Goal: Find specific page/section: Find specific page/section

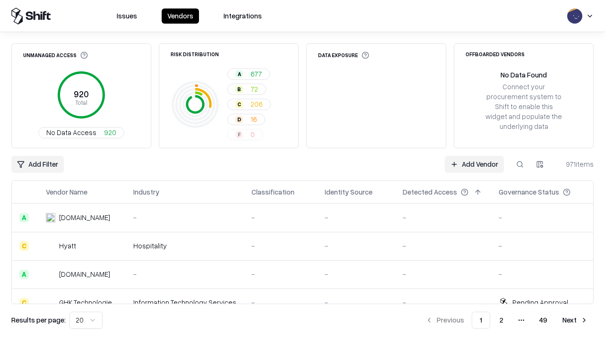
click at [302, 170] on div "Add Filter Add Vendor 971 items" at bounding box center [302, 164] width 582 height 17
click at [37, 164] on html "Issues Vendors Integrations Unmanaged Access 920 Total No Data Access 920 Risk …" at bounding box center [302, 170] width 605 height 340
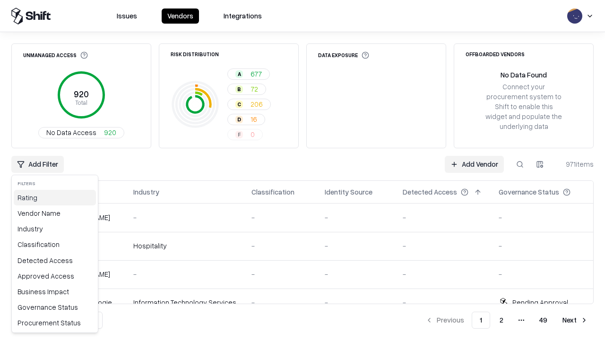
click at [55, 198] on div "Rating" at bounding box center [55, 198] width 82 height 16
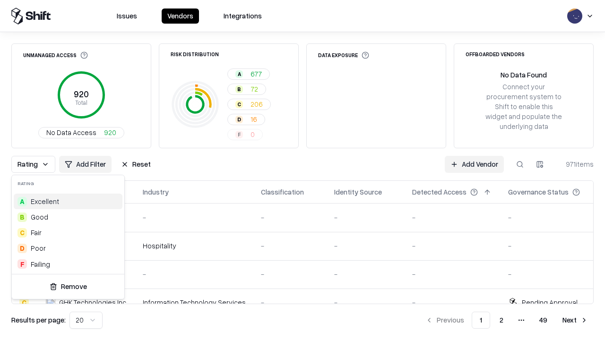
click at [302, 170] on html "Issues Vendors Integrations Unmanaged Access 920 Total No Data Access 920 Risk …" at bounding box center [302, 170] width 605 height 340
click at [302, 170] on div "Rating Add Filter Reset Add Vendor 971 items" at bounding box center [302, 164] width 582 height 17
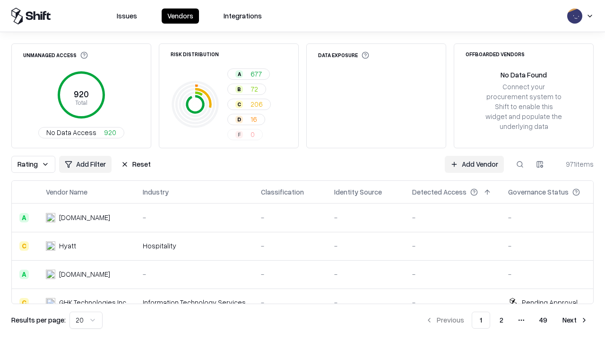
click at [136, 164] on button "Reset" at bounding box center [135, 164] width 41 height 17
click at [302, 170] on div "Rating Add Filter Reset Add Vendor 971 items" at bounding box center [302, 164] width 582 height 17
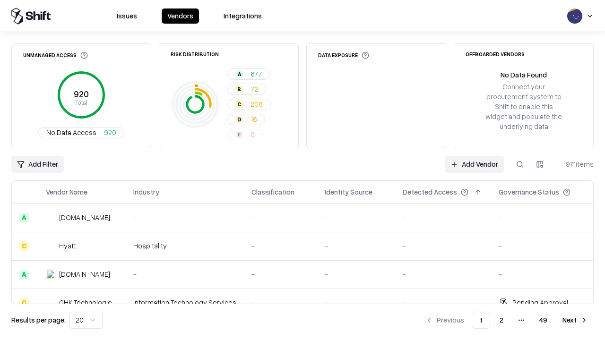
click at [37, 164] on html "Issues Vendors Integrations Unmanaged Access 920 Total No Data Access 920 Risk …" at bounding box center [302, 170] width 605 height 340
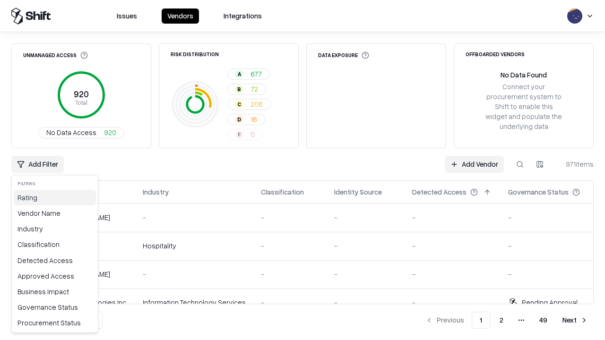
click at [55, 198] on div "Rating" at bounding box center [55, 198] width 82 height 16
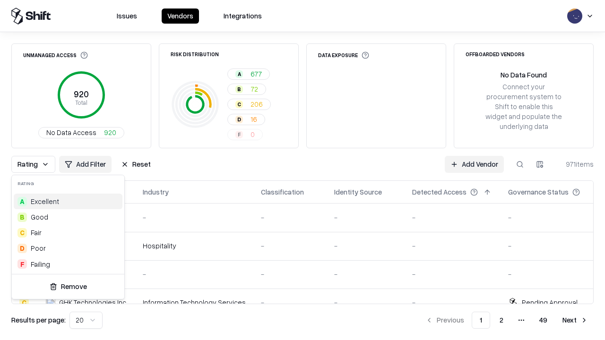
click at [68, 264] on div "F Failing" at bounding box center [68, 265] width 109 height 16
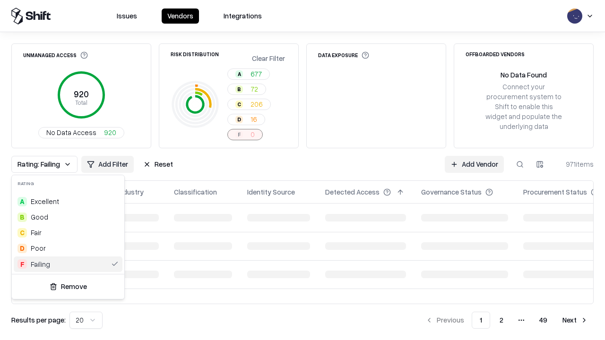
click at [302, 170] on html "Issues Vendors Integrations Unmanaged Access 920 Total No Data Access 920 Risk …" at bounding box center [302, 170] width 605 height 340
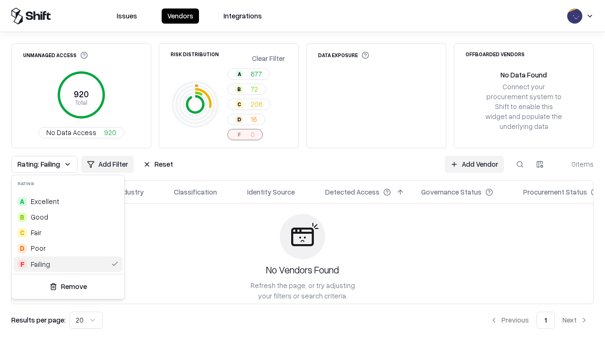
click at [302, 170] on div "Rating: Failing Add Filter Reset Add Vendor 0 items" at bounding box center [302, 164] width 582 height 17
click at [158, 164] on button "Reset" at bounding box center [158, 164] width 41 height 17
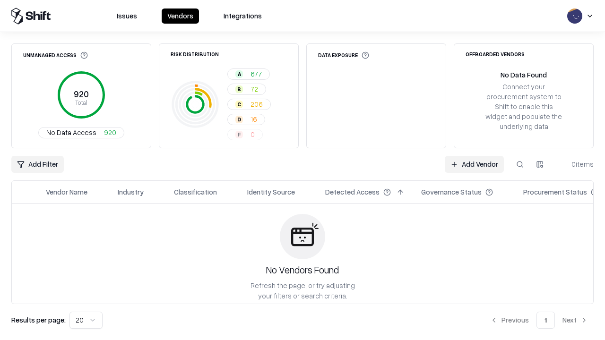
click at [302, 170] on div "Add Filter Add Vendor 0 items" at bounding box center [302, 164] width 582 height 17
click at [37, 164] on html "Issues Vendors Integrations Unmanaged Access 920 Total No Data Access 920 Risk …" at bounding box center [302, 170] width 605 height 340
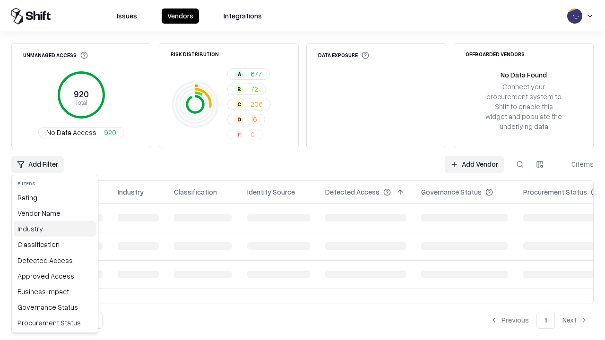
click at [55, 229] on div "Industry" at bounding box center [55, 229] width 82 height 16
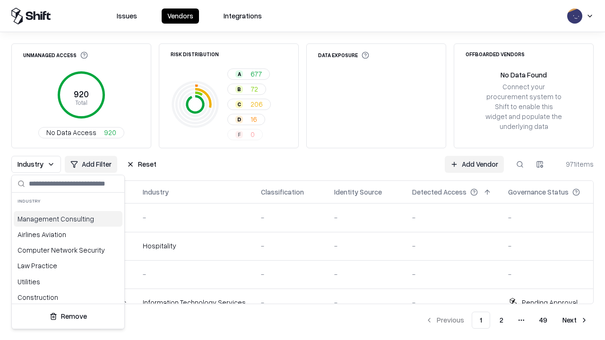
click at [302, 170] on html "Issues Vendors Integrations Unmanaged Access 920 Total No Data Access 920 Risk …" at bounding box center [302, 170] width 605 height 340
click at [302, 170] on div "Industry Add Filter Reset Add Vendor 971 items" at bounding box center [302, 164] width 582 height 17
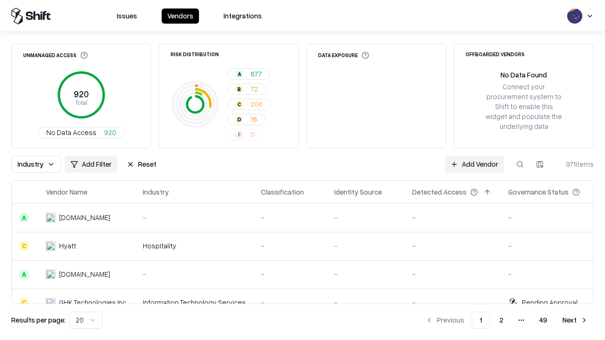
click at [141, 164] on button "Reset" at bounding box center [141, 164] width 41 height 17
click at [302, 170] on div "Add Filter Add Vendor 971 items" at bounding box center [302, 164] width 582 height 17
click at [37, 164] on html "Issues Vendors Integrations Unmanaged Access 920 Total No Data Access 920 Risk …" at bounding box center [302, 170] width 605 height 340
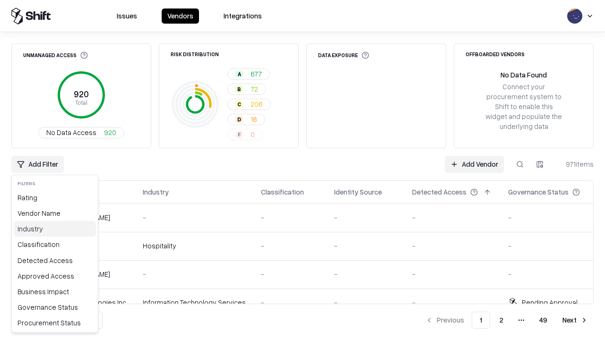
click at [55, 229] on div "Industry" at bounding box center [55, 229] width 82 height 16
